Goal: Task Accomplishment & Management: Use online tool/utility

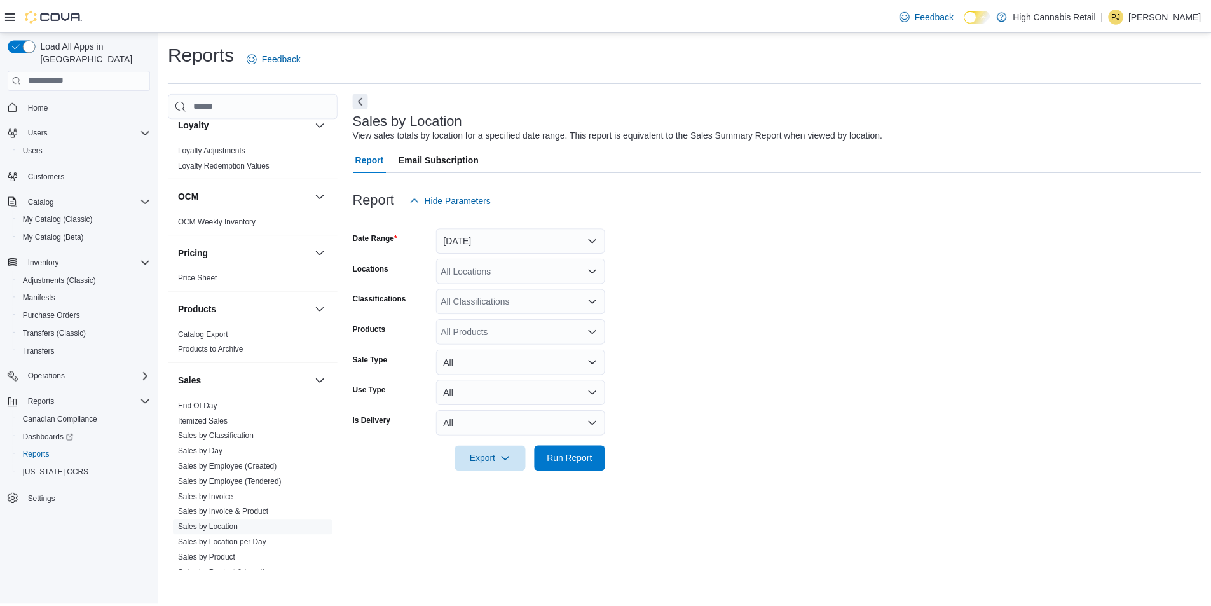
scroll to position [636, 0]
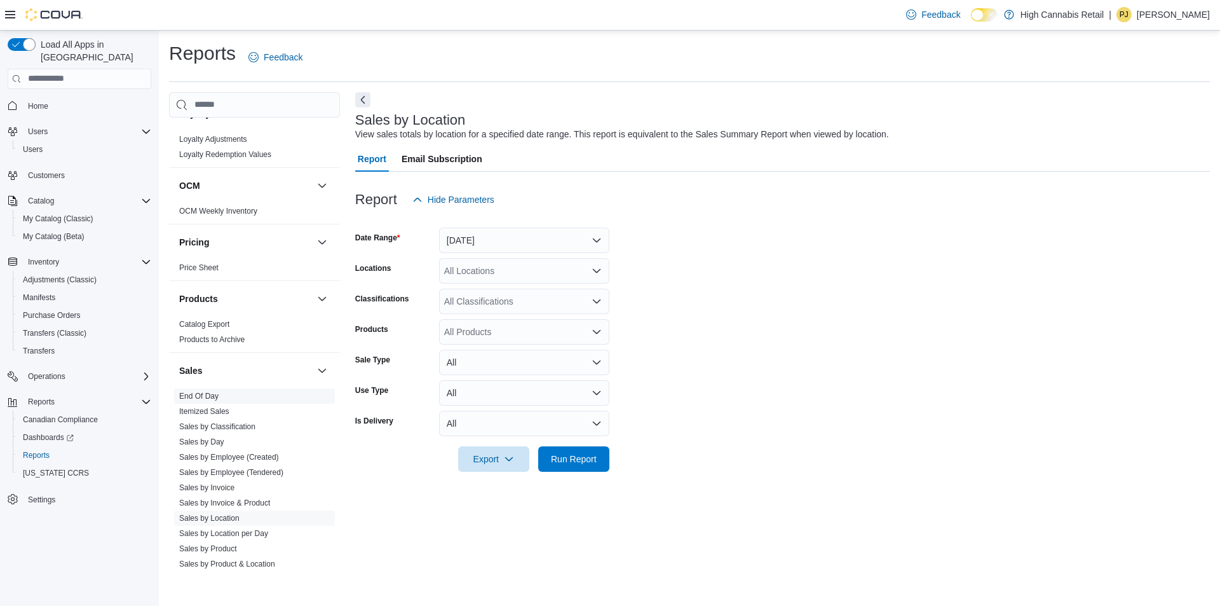
click at [196, 393] on link "End Of Day" at bounding box center [198, 395] width 39 height 9
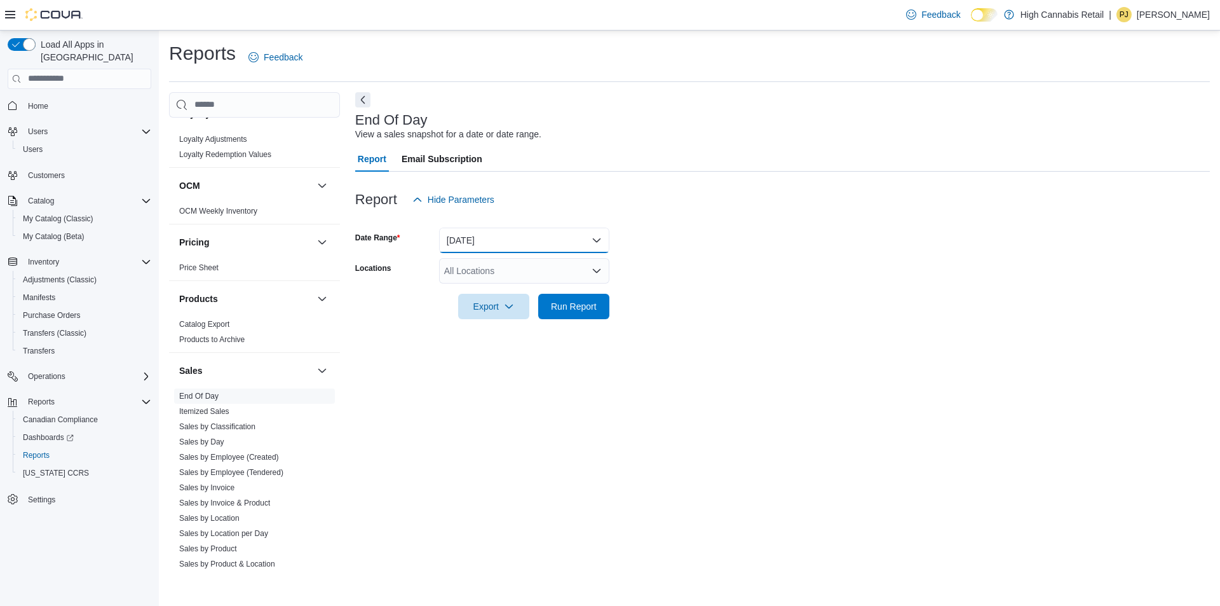
click at [516, 245] on button "[DATE]" at bounding box center [524, 240] width 170 height 25
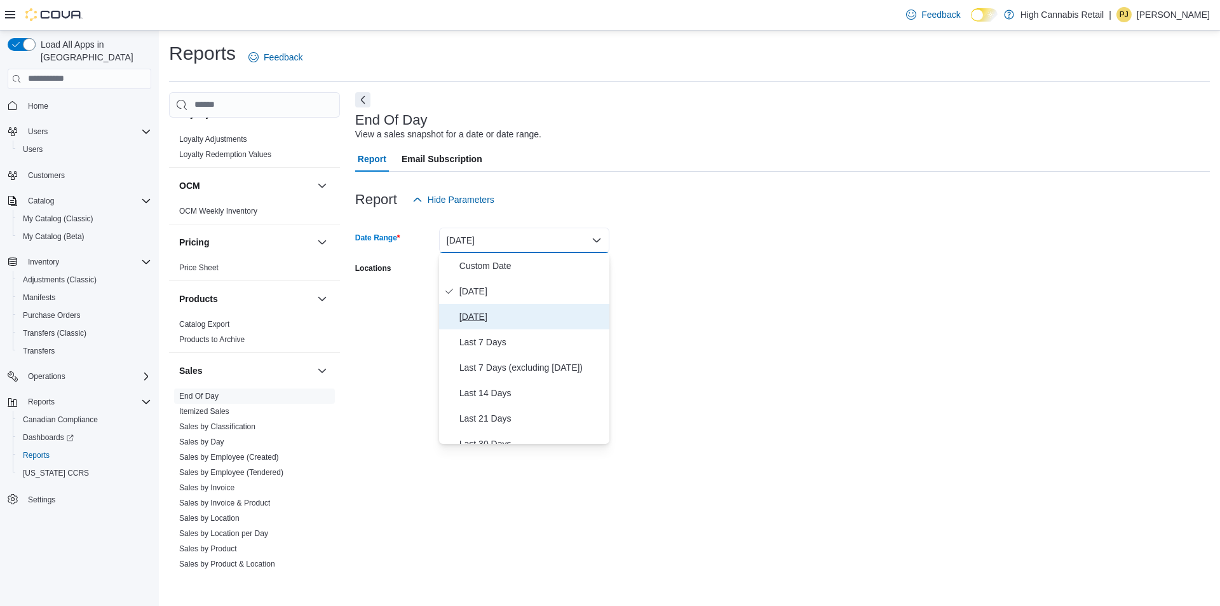
click at [489, 311] on span "[DATE]" at bounding box center [531, 316] width 145 height 15
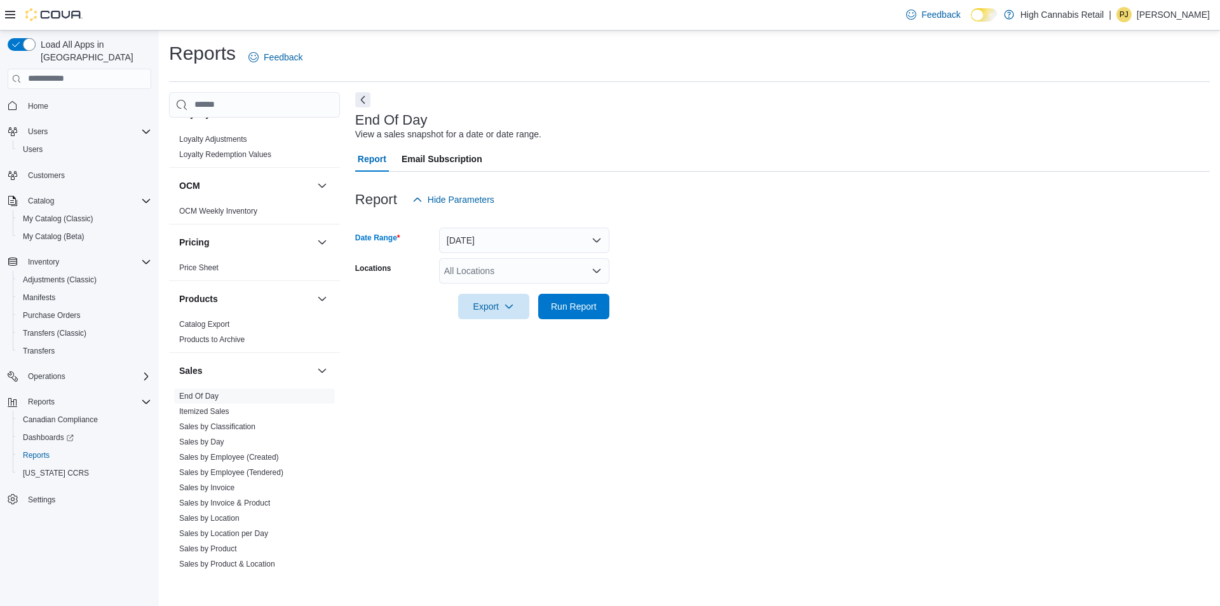
click at [519, 276] on div "All Locations" at bounding box center [524, 270] width 170 height 25
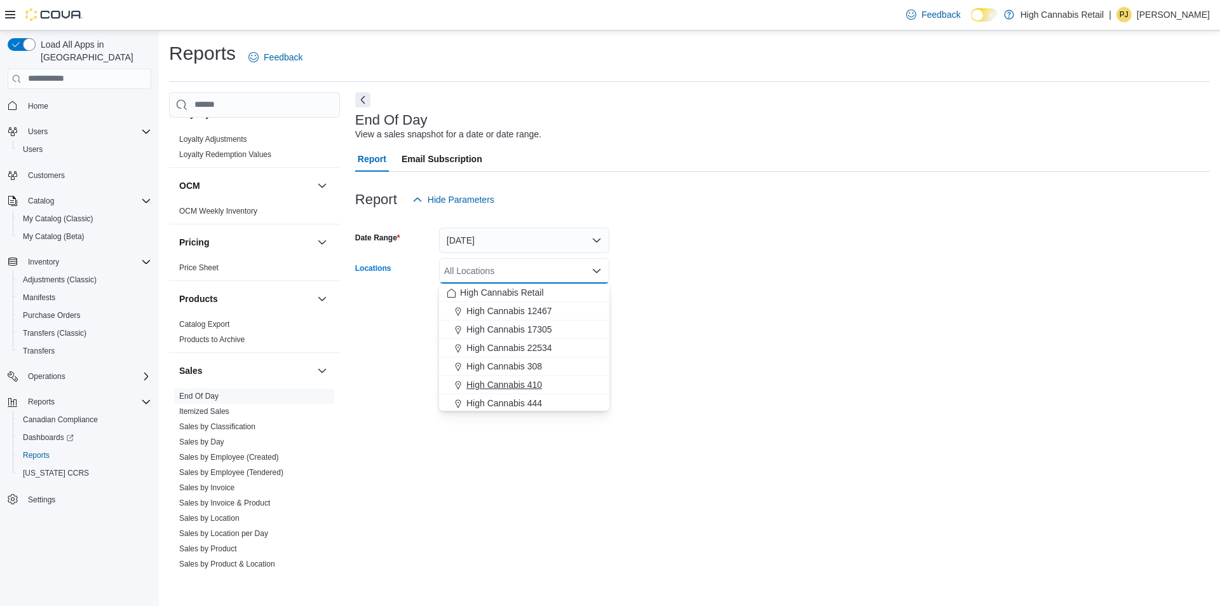
click at [491, 379] on span "High Cannabis 410" at bounding box center [504, 384] width 76 height 13
click at [824, 323] on div at bounding box center [782, 326] width 855 height 15
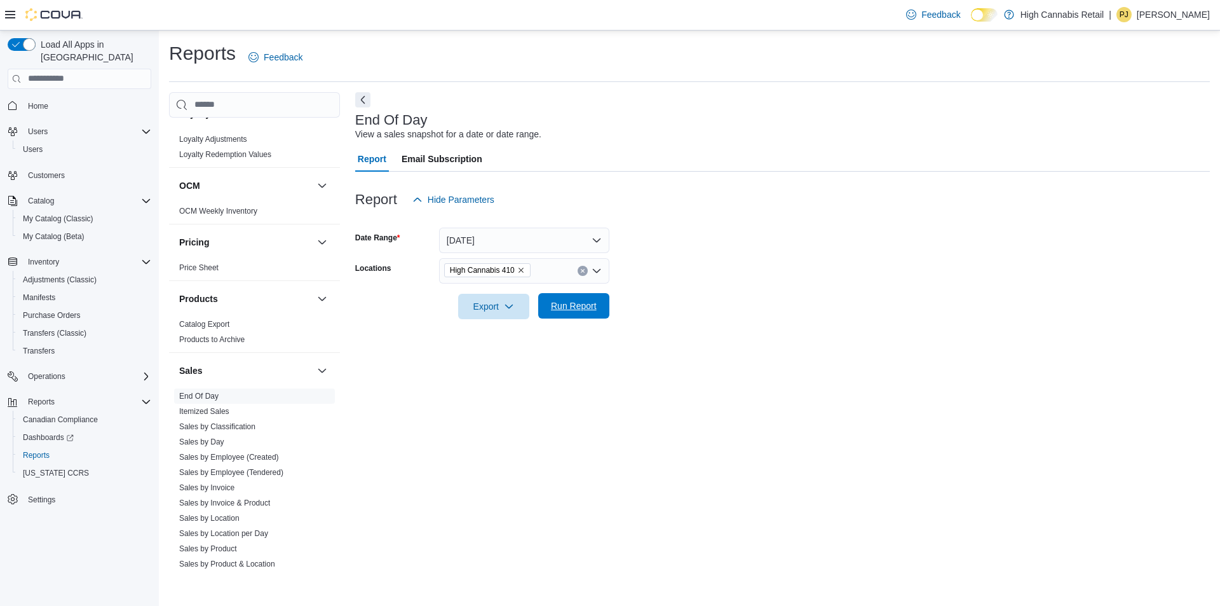
click at [575, 303] on span "Run Report" at bounding box center [574, 305] width 46 height 13
